Goal: Complete application form

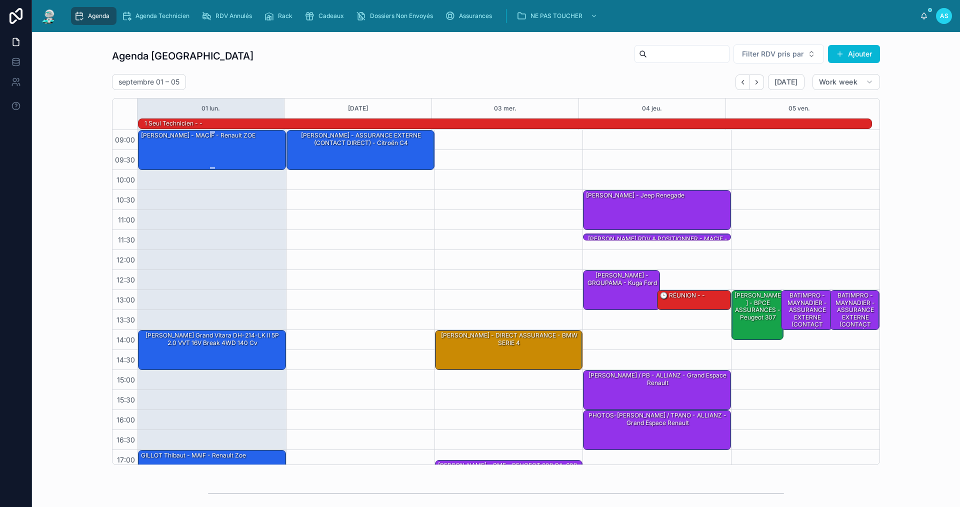
click at [237, 149] on div "[PERSON_NAME] - MACIF - Renault ZOE" at bounding box center [212, 150] width 145 height 38
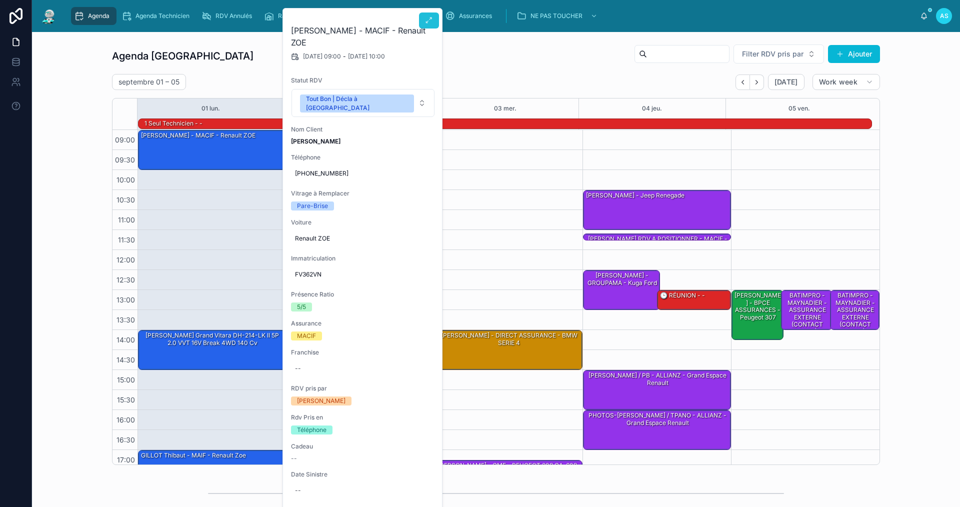
click at [426, 23] on icon at bounding box center [429, 21] width 8 height 8
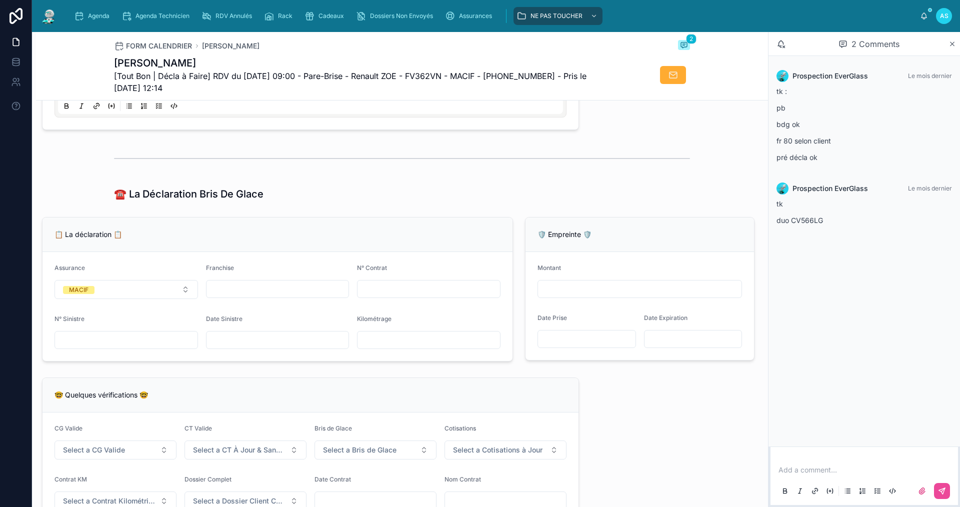
scroll to position [497, 0]
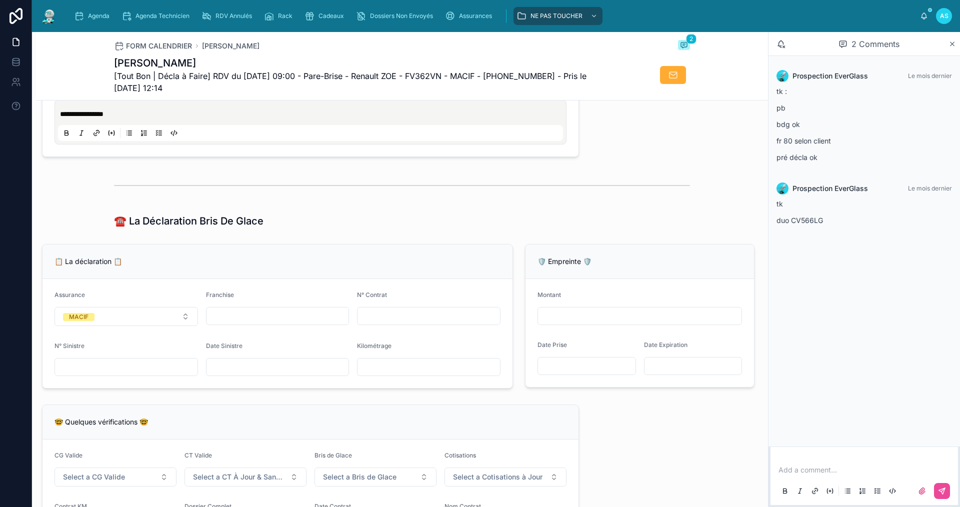
click at [227, 374] on input "text" at bounding box center [278, 367] width 143 height 14
type input "*"
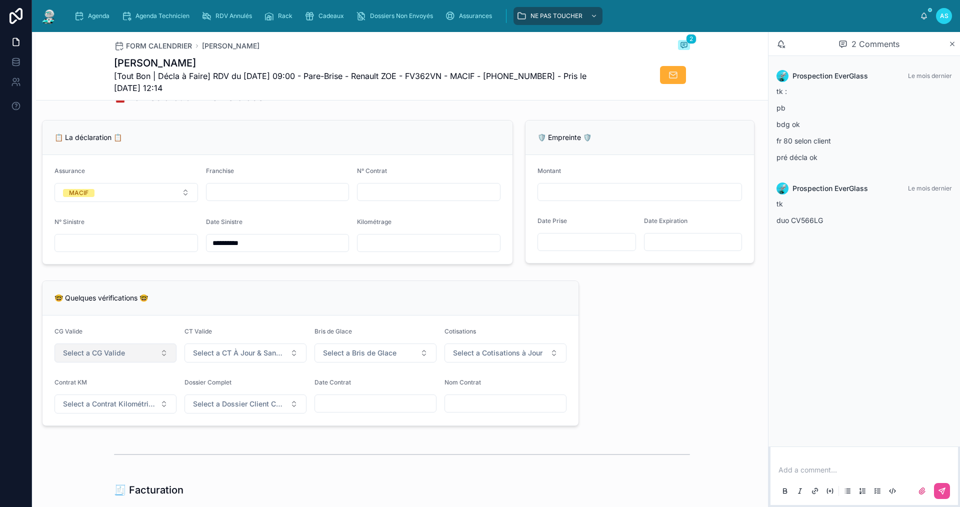
scroll to position [647, 0]
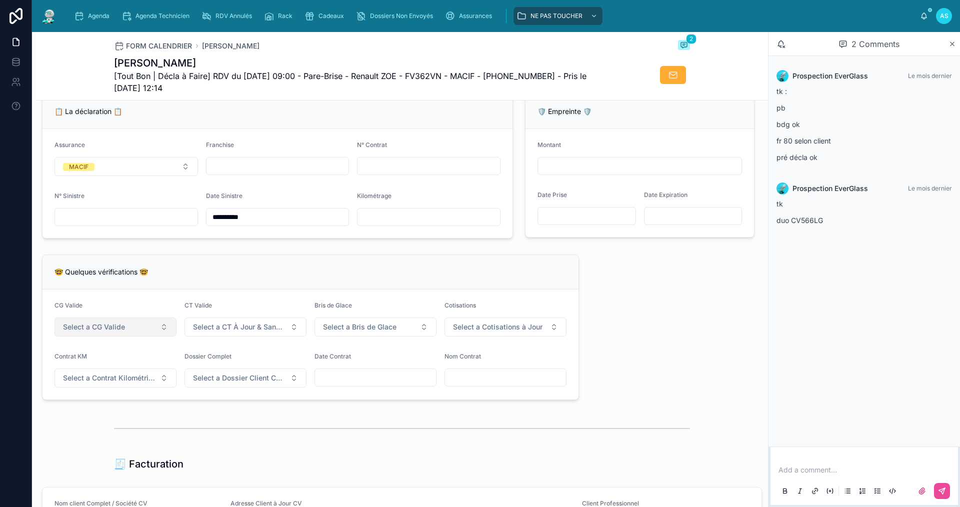
type input "**********"
click at [134, 328] on button "Select a CG Valide" at bounding box center [116, 327] width 122 height 19
drag, startPoint x: 125, startPoint y: 371, endPoint x: 189, endPoint y: 356, distance: 65.4
click at [126, 371] on div "✅ Oui" at bounding box center [115, 374] width 120 height 14
click at [258, 328] on button "Select a CT À Jour & Sans BDG" at bounding box center [246, 327] width 122 height 19
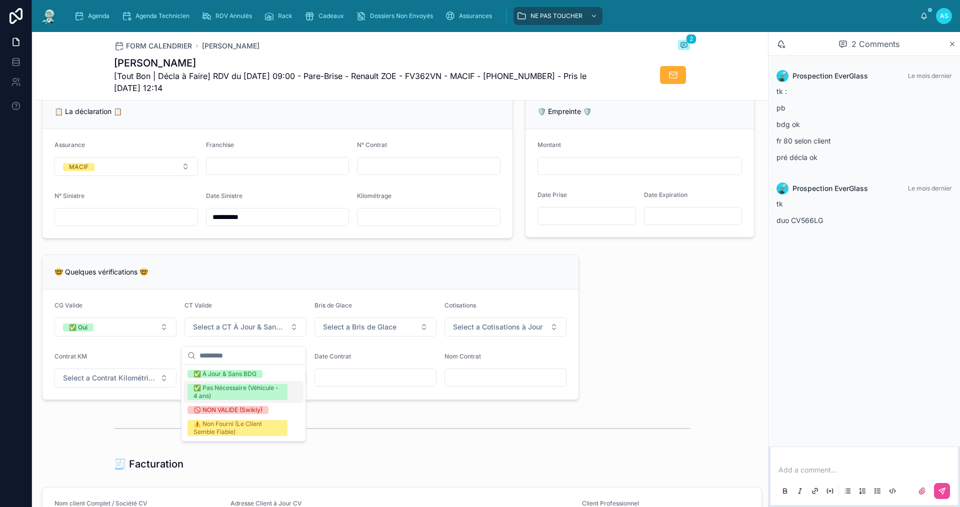
click at [242, 367] on div "✅ À Jour & Sans BDG" at bounding box center [244, 374] width 120 height 14
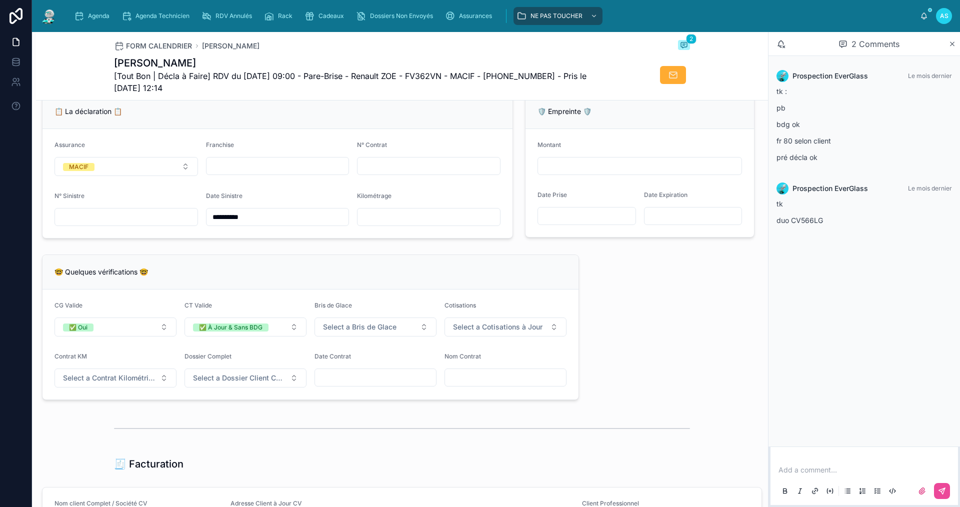
click at [353, 347] on form "CG Valide ✅ Oui CT Valide ✅ À Jour & Sans BDG Bris de Glace Select a Bris de Gl…" at bounding box center [311, 345] width 536 height 110
click at [358, 332] on span "Select a Bris de Glace" at bounding box center [360, 327] width 74 height 10
click at [373, 375] on div "✅ Validé" at bounding box center [372, 374] width 120 height 14
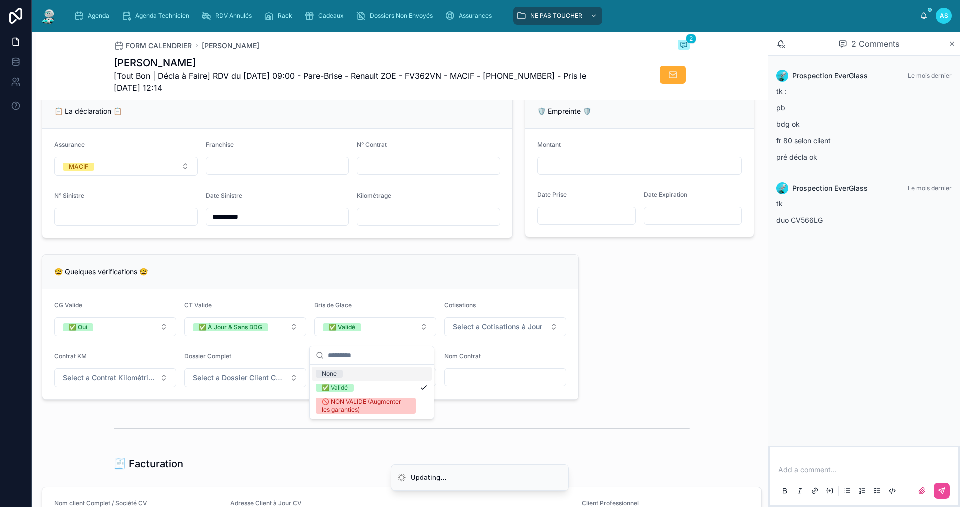
click at [516, 314] on div "Cotisations" at bounding box center [506, 308] width 122 height 12
click at [502, 332] on span "Select a Cotisations à Jour" at bounding box center [498, 327] width 90 height 10
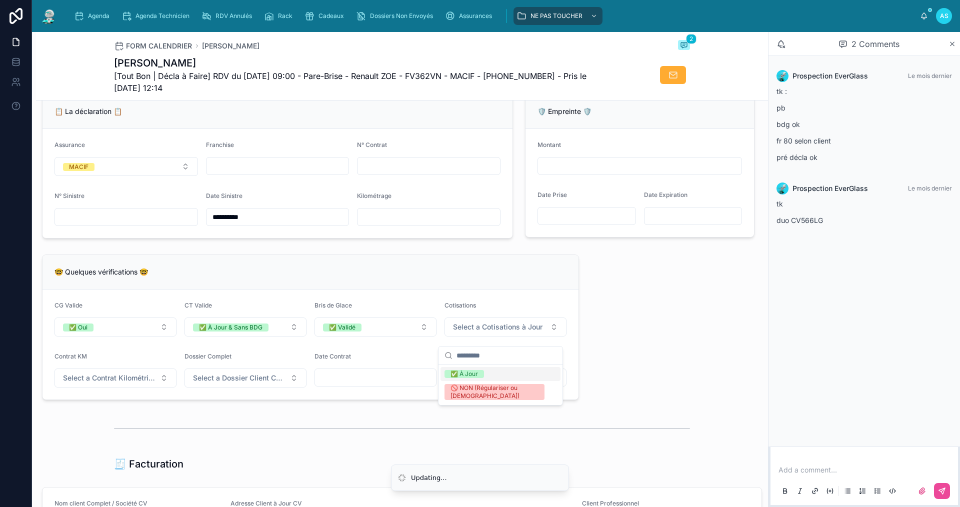
click at [469, 377] on div "✅ À Jour" at bounding box center [465, 374] width 28 height 8
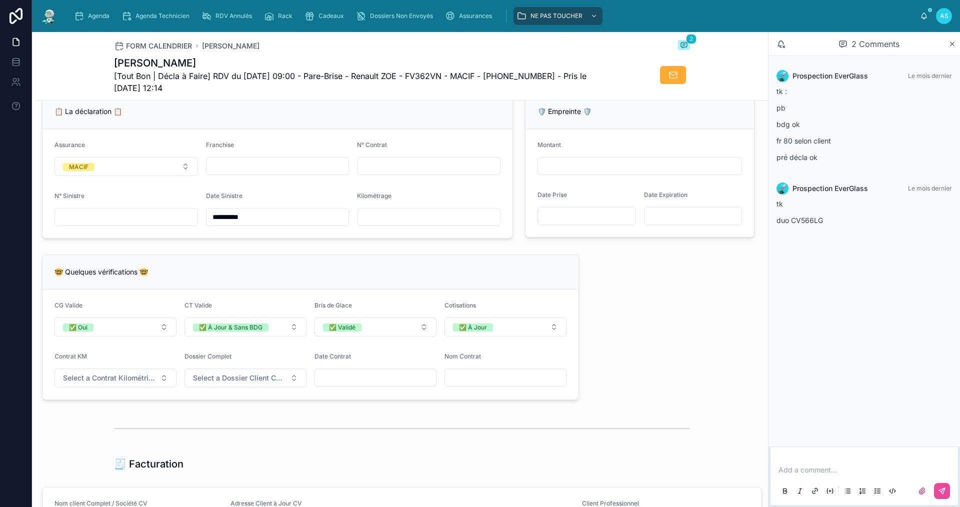
click at [70, 400] on form "CG Valide ✅ Oui CT Valide ✅ À Jour & Sans BDG Bris de Glace ✅ Validé Cotisation…" at bounding box center [311, 345] width 536 height 110
click at [91, 388] on button "Select a Contrat Kilométrique" at bounding box center [116, 378] width 122 height 19
click at [120, 423] on div "✅ Non" at bounding box center [115, 425] width 120 height 14
click at [232, 382] on span "Select a Dossier Client Complet" at bounding box center [239, 378] width 93 height 10
click at [223, 423] on div "✅ Oui" at bounding box center [244, 425] width 120 height 14
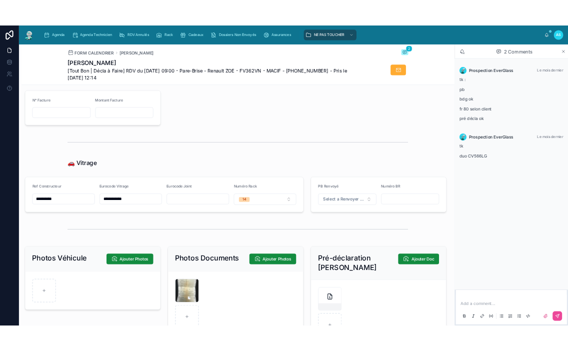
scroll to position [847, 0]
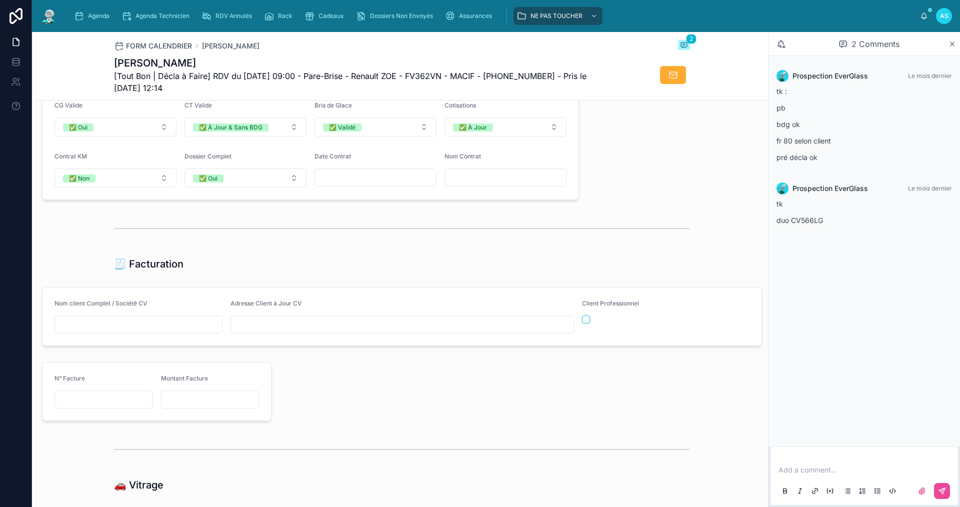
click at [123, 332] on input "text" at bounding box center [138, 325] width 167 height 14
paste input "**********"
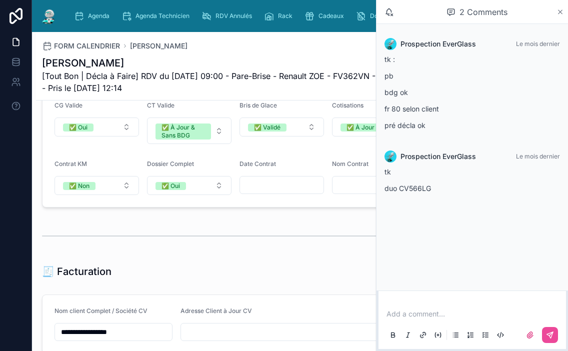
type input "**********"
drag, startPoint x: 562, startPoint y: 15, endPoint x: 561, endPoint y: 47, distance: 31.5
click at [560, 15] on icon at bounding box center [561, 12] width 8 height 8
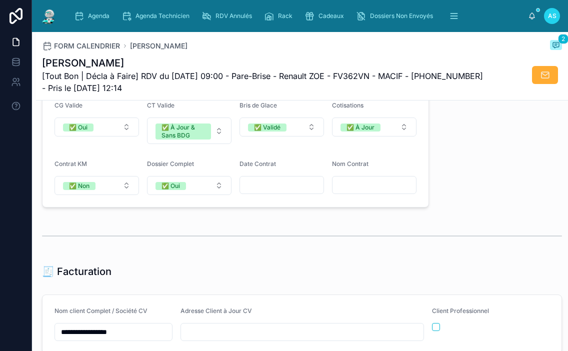
click at [302, 261] on div "**********" at bounding box center [302, 79] width 532 height 1628
click at [293, 338] on input "text" at bounding box center [302, 332] width 243 height 14
paste input "**********"
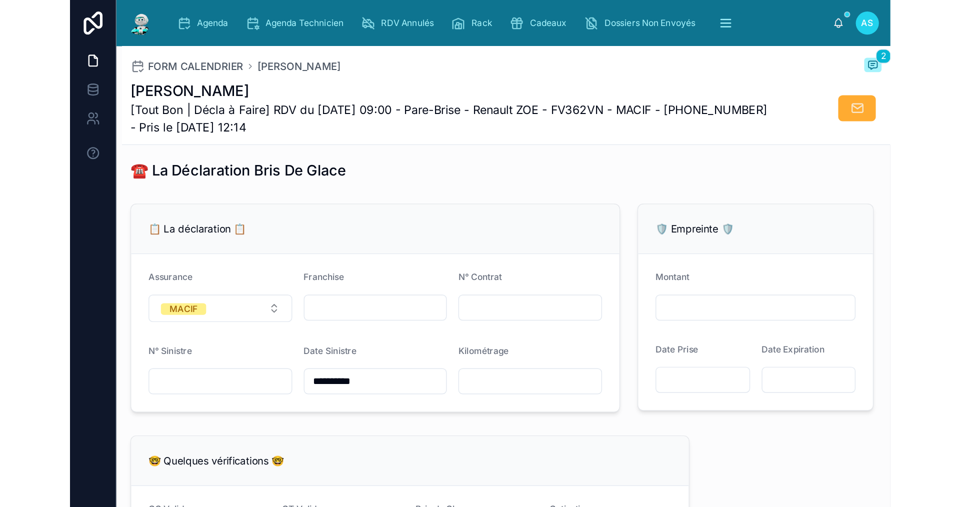
scroll to position [597, 0]
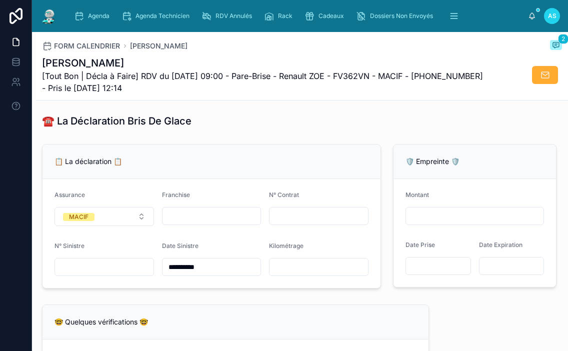
type input "**********"
click at [300, 223] on input "text" at bounding box center [319, 216] width 99 height 14
paste input "********"
type input "********"
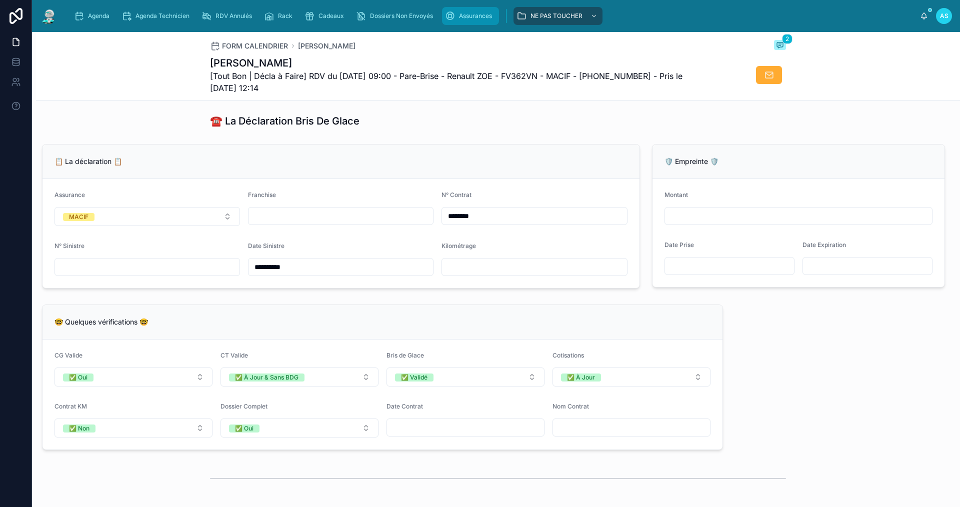
click at [465, 24] on div "Assurances" at bounding box center [470, 16] width 51 height 16
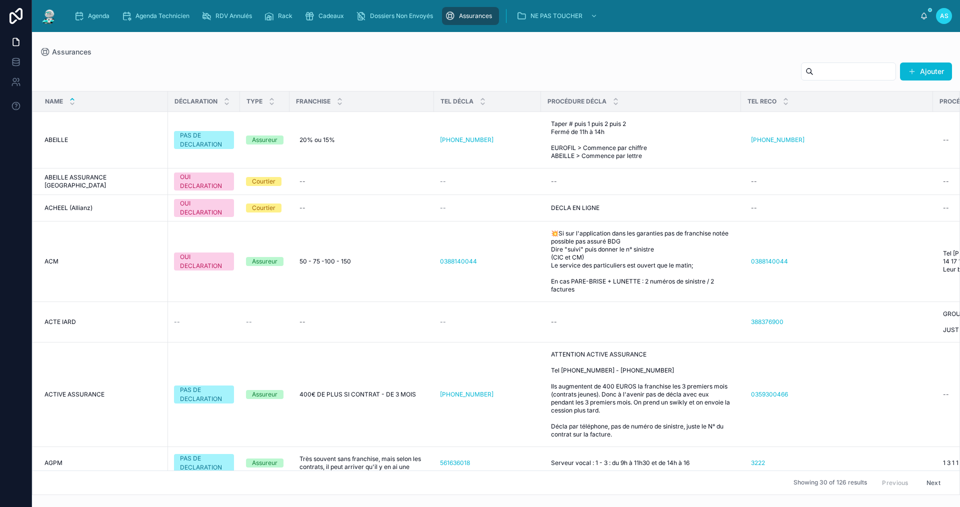
click at [814, 72] on input "text" at bounding box center [855, 72] width 82 height 14
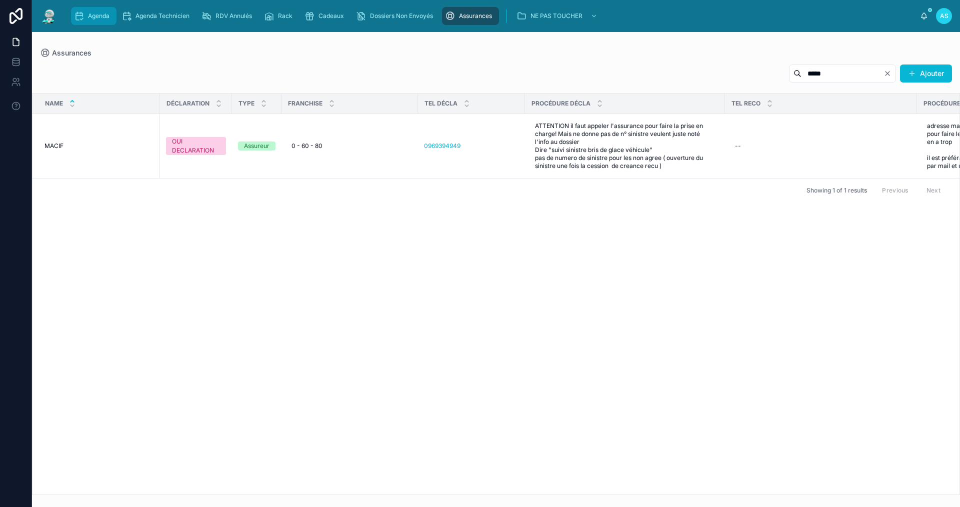
type input "*****"
click at [99, 16] on span "Agenda" at bounding box center [99, 16] width 22 height 8
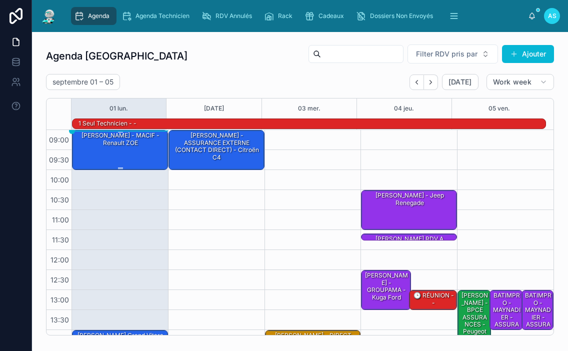
click at [124, 153] on div "[PERSON_NAME] - MACIF - Renault ZOE" at bounding box center [120, 150] width 93 height 38
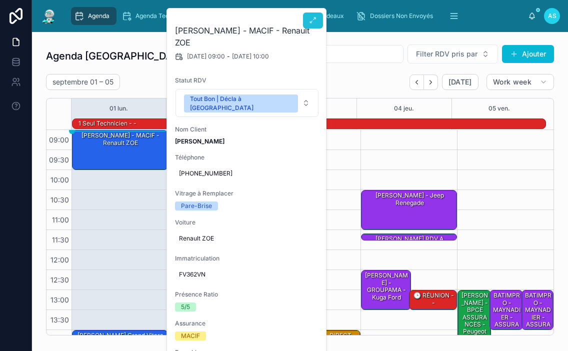
click at [311, 20] on icon at bounding box center [313, 21] width 8 height 8
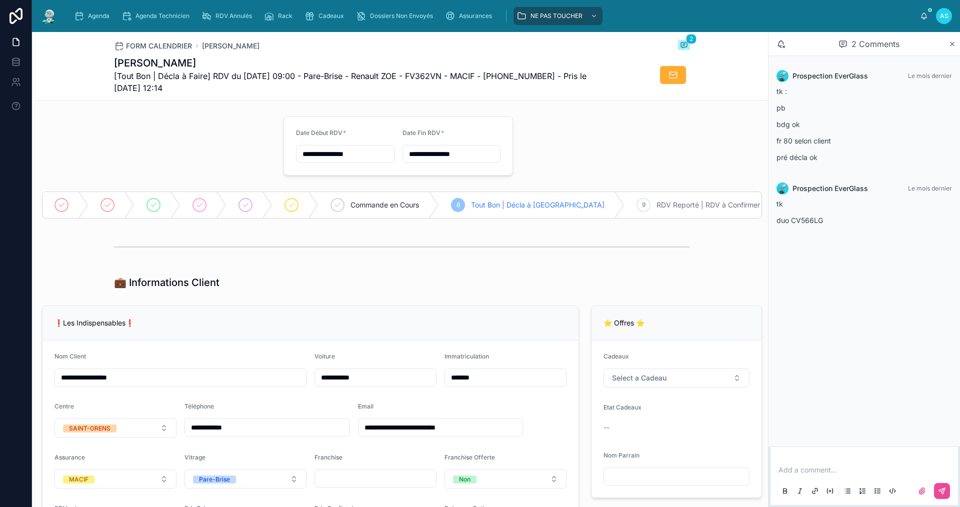
drag, startPoint x: 954, startPoint y: 44, endPoint x: 943, endPoint y: 47, distance: 11.5
click at [954, 44] on icon at bounding box center [953, 44] width 8 height 8
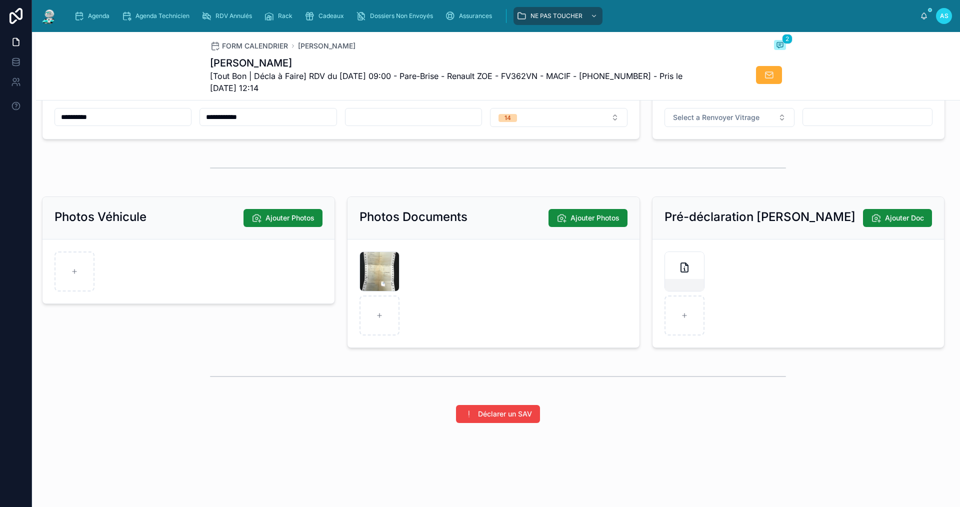
scroll to position [1283, 0]
click at [373, 323] on div at bounding box center [380, 316] width 40 height 40
type input "**********"
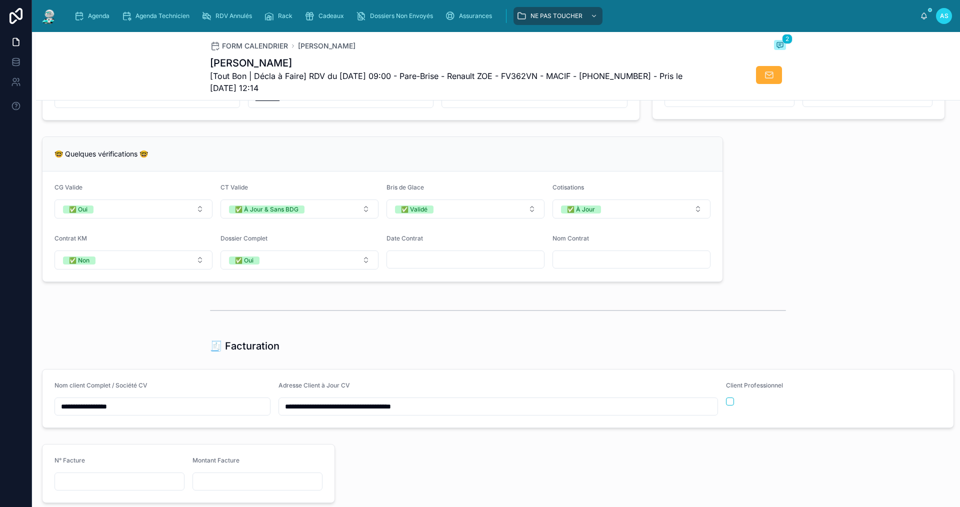
scroll to position [750, 0]
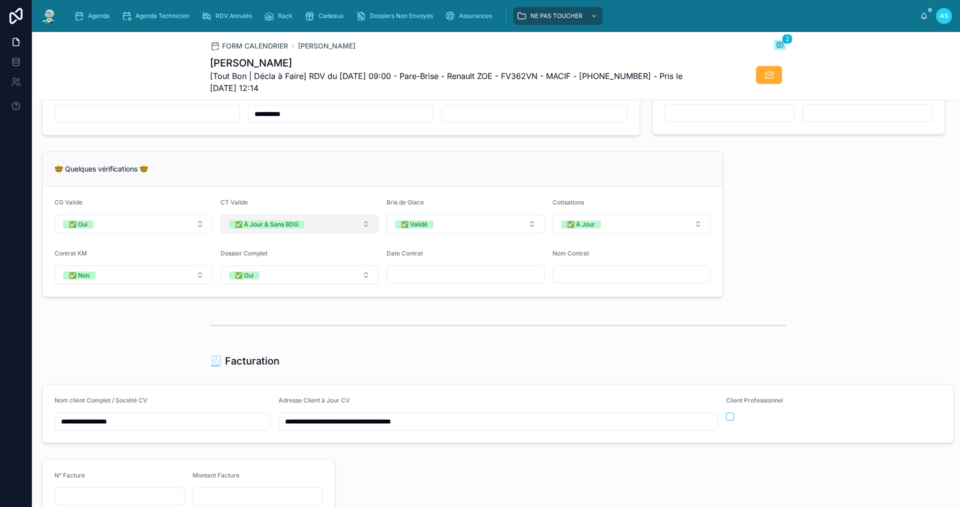
click at [309, 234] on button "✅ À Jour & Sans BDG" at bounding box center [300, 224] width 158 height 19
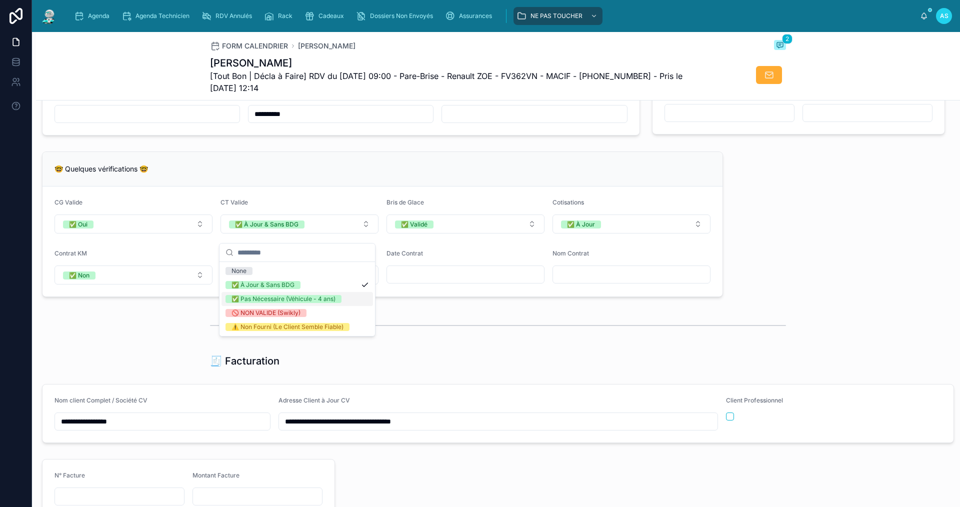
click at [305, 296] on div "✅ Pas Nécessaire (Véhicule - 4 ans)" at bounding box center [284, 299] width 104 height 8
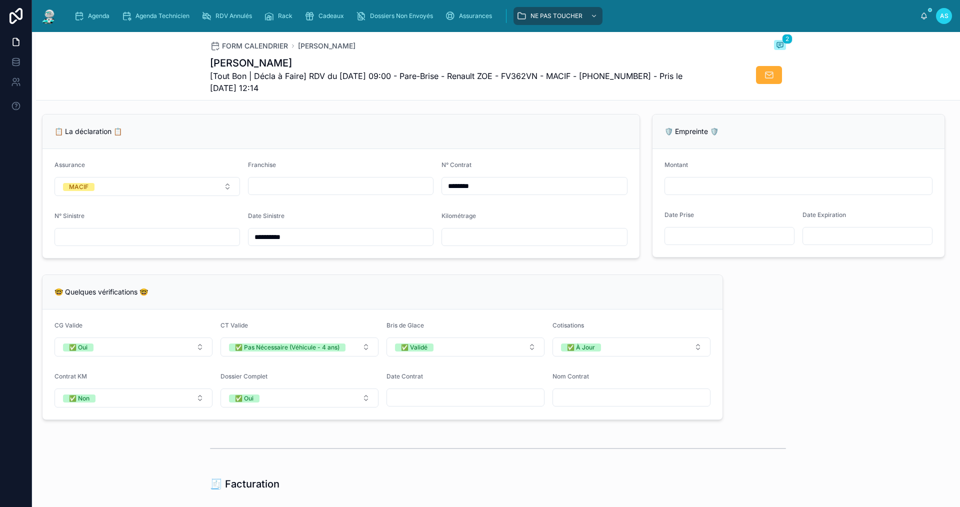
scroll to position [577, 0]
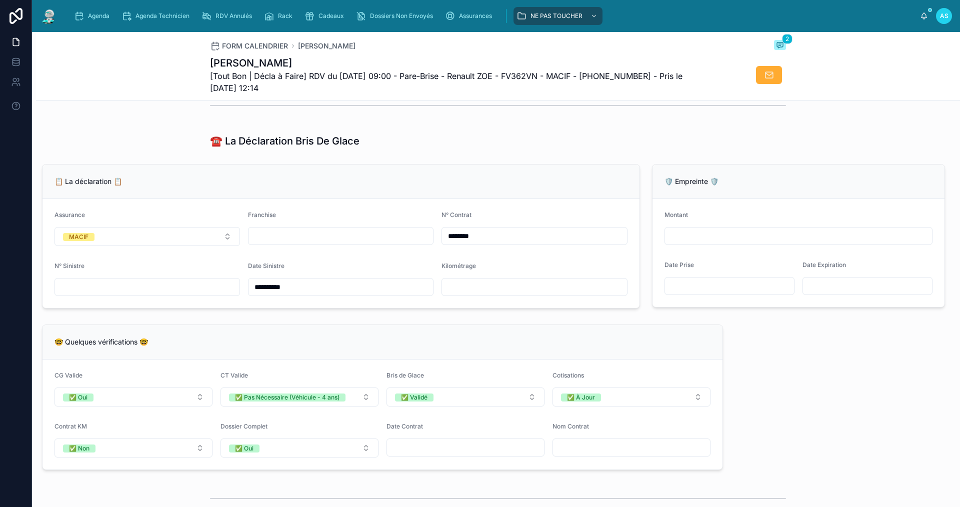
click at [370, 243] on input "text" at bounding box center [341, 236] width 185 height 14
type input "*"
type input "**"
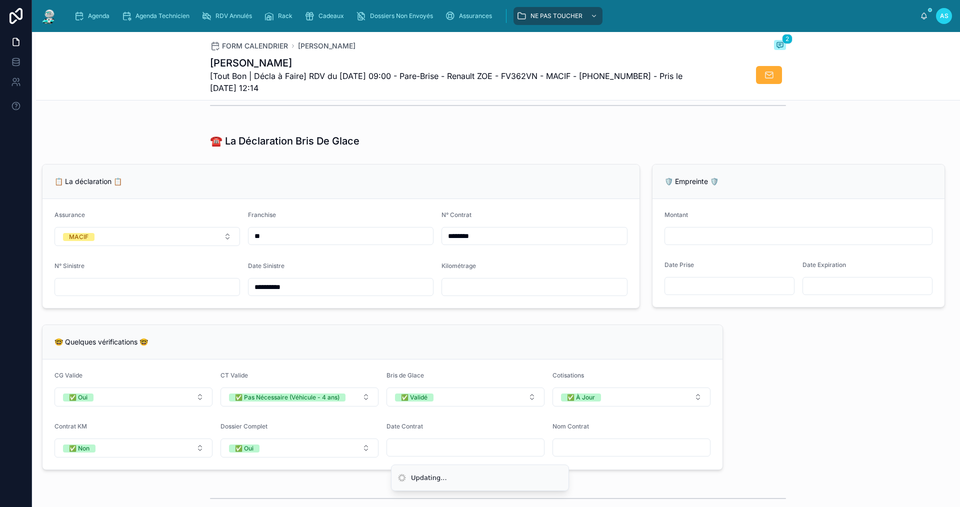
type input "***"
click at [266, 329] on div "🤓 Quelques vérifications 🤓 CG Valide ✅ Oui CT Valide ✅ Pas Nécessaire (Véhicule…" at bounding box center [382, 398] width 693 height 154
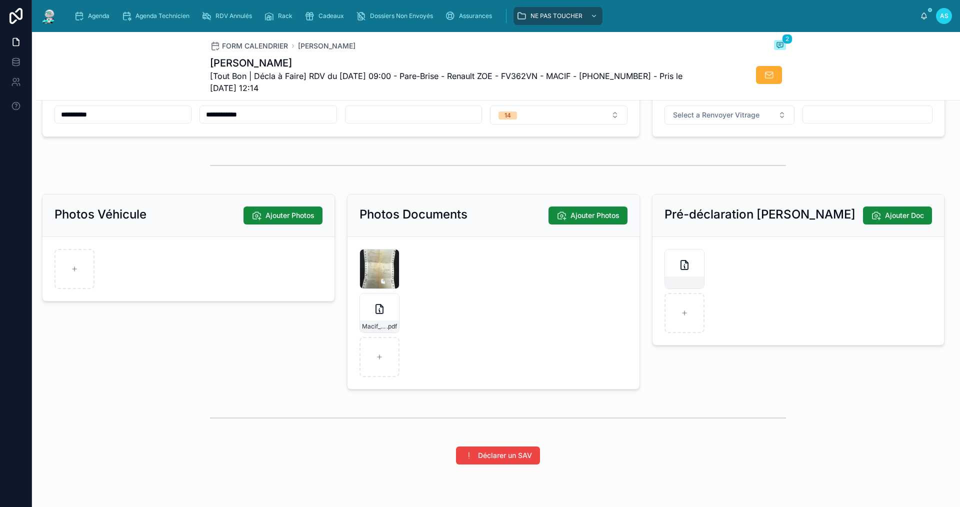
scroll to position [1327, 0]
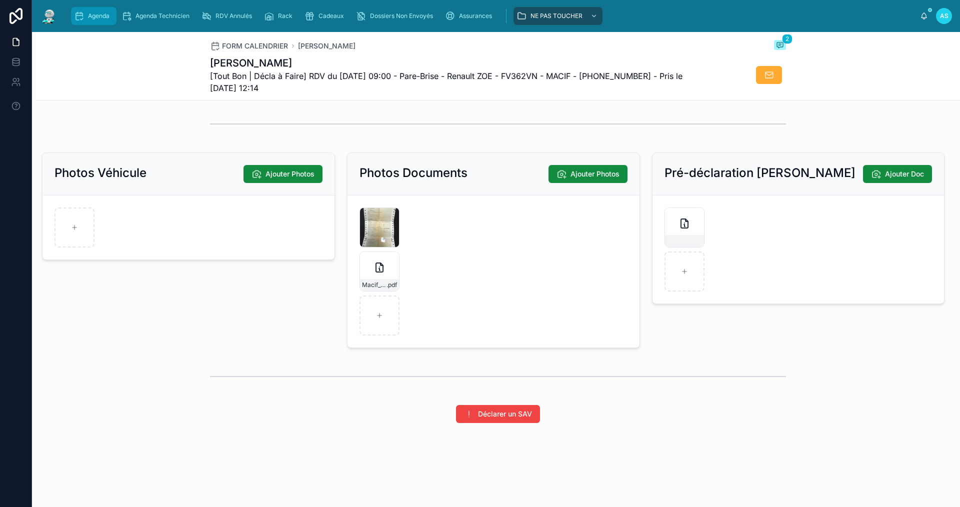
click at [104, 12] on div "Agenda" at bounding box center [94, 16] width 40 height 16
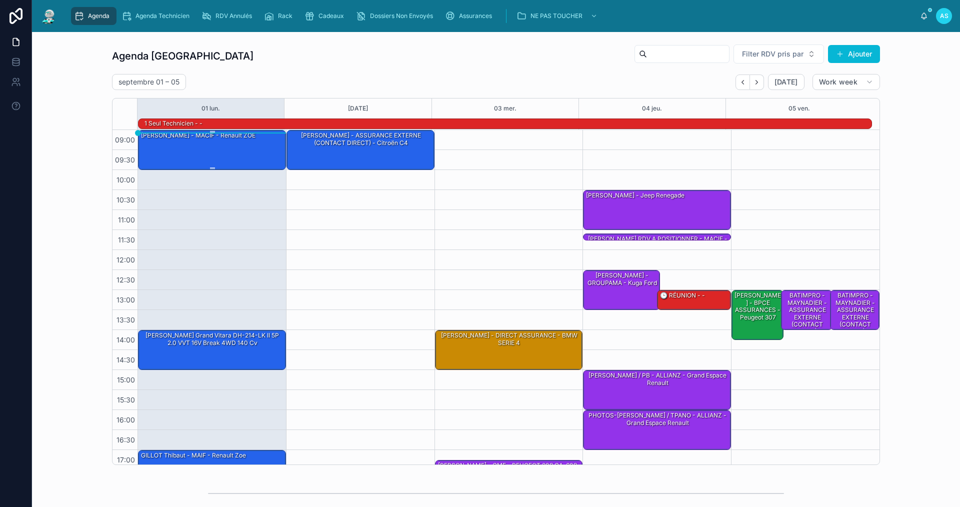
click at [220, 146] on div "[PERSON_NAME] - MACIF - Renault ZOE" at bounding box center [212, 150] width 145 height 38
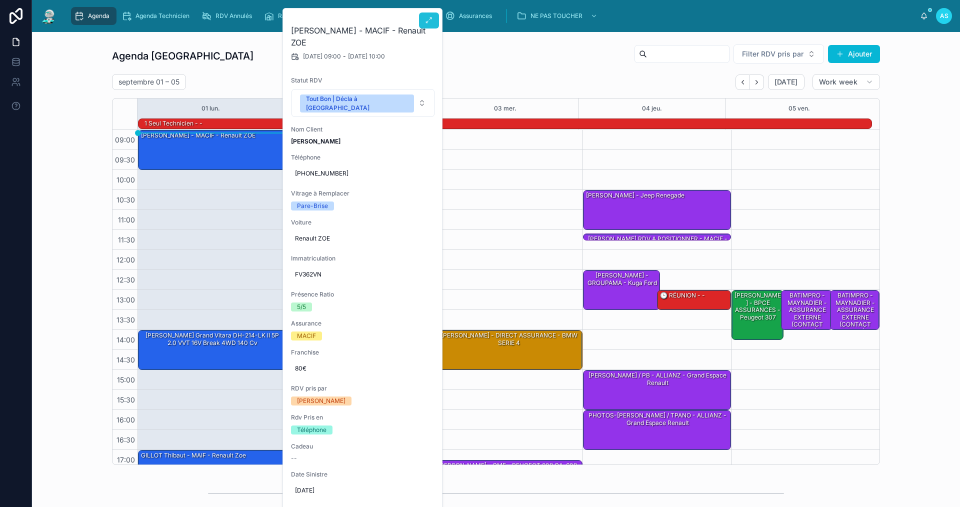
click at [430, 21] on icon at bounding box center [429, 21] width 8 height 8
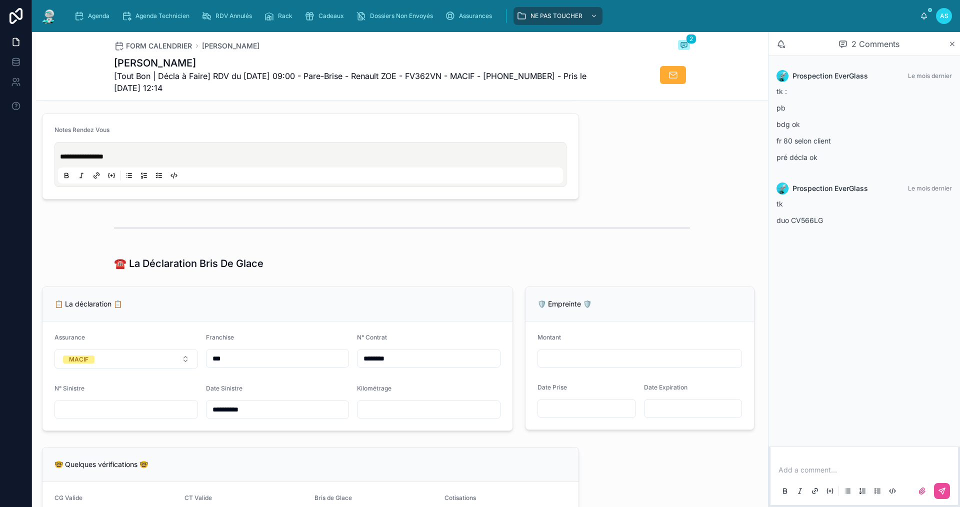
scroll to position [550, 0]
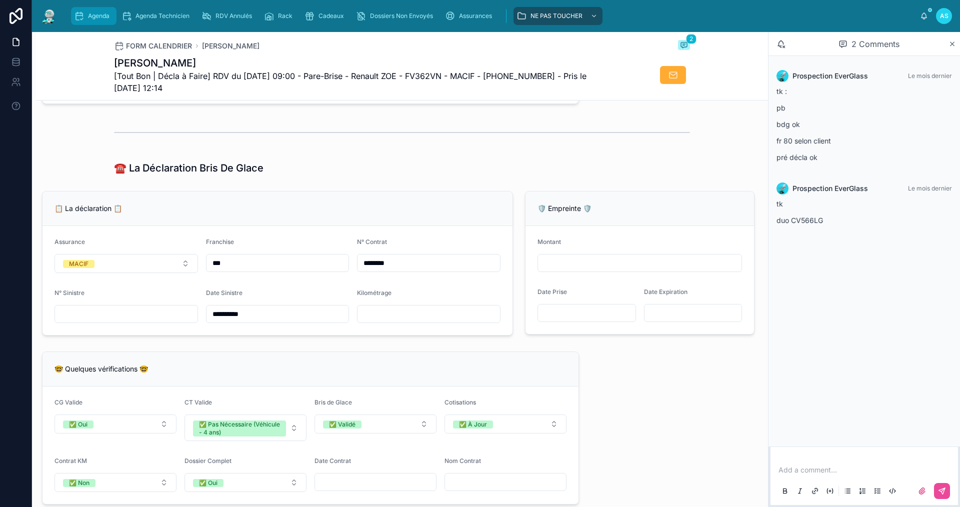
click at [100, 8] on link "Agenda" at bounding box center [94, 16] width 46 height 18
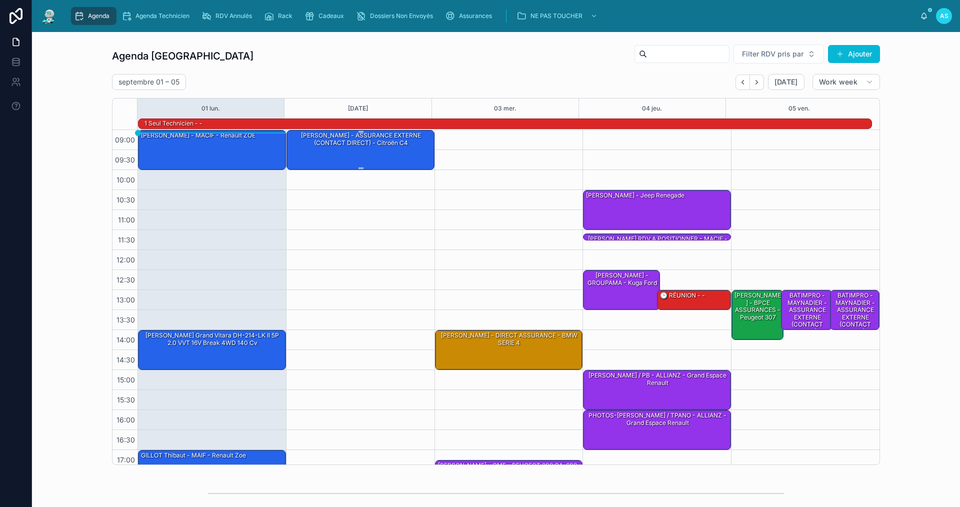
click at [329, 152] on div "[PERSON_NAME] - ASSURANCE EXTERNE (CONTACT DIRECT) - Citroën C4" at bounding box center [361, 150] width 145 height 38
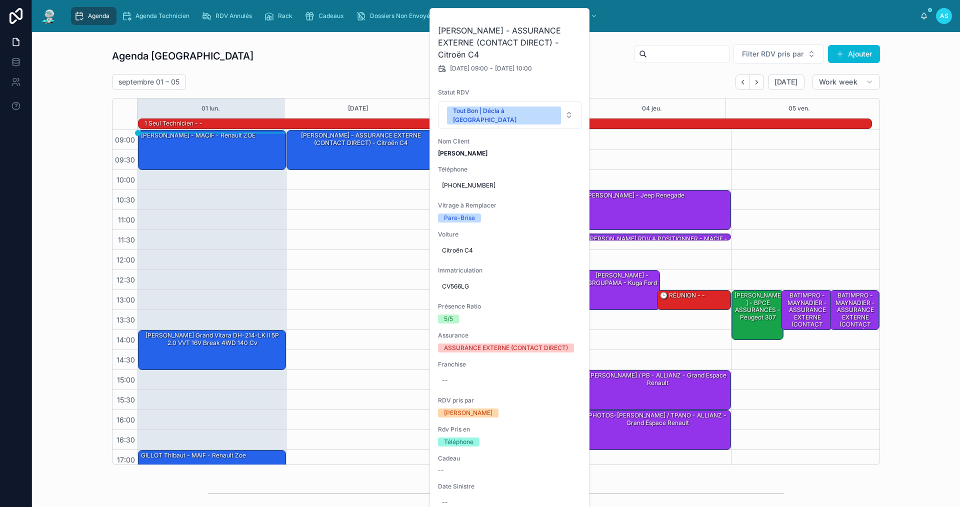
click at [613, 73] on div "Agenda Saint-Orens Filter RDV pris par Ajouter [DATE] – [DATE] [DATE] Work week…" at bounding box center [496, 254] width 768 height 421
